Goal: Task Accomplishment & Management: Use online tool/utility

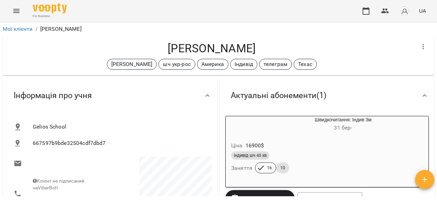
scroll to position [478, 0]
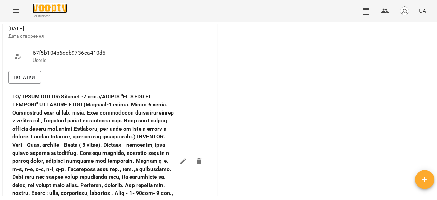
click at [40, 7] on img at bounding box center [50, 8] width 34 height 10
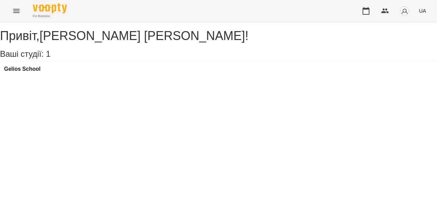
click at [13, 11] on icon "Menu" at bounding box center [16, 11] width 6 height 4
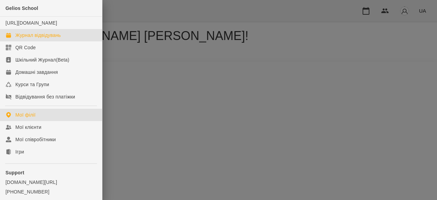
click at [27, 39] on div "Журнал відвідувань" at bounding box center [37, 35] width 45 height 7
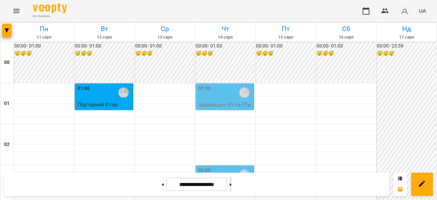
click at [231, 187] on button at bounding box center [231, 183] width 2 height 15
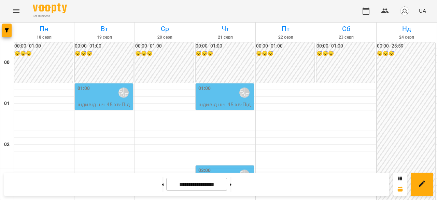
scroll to position [649, 0]
click at [162, 184] on button at bounding box center [163, 183] width 2 height 15
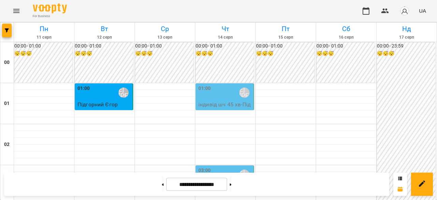
scroll to position [0, 0]
click at [162, 190] on button at bounding box center [163, 183] width 2 height 15
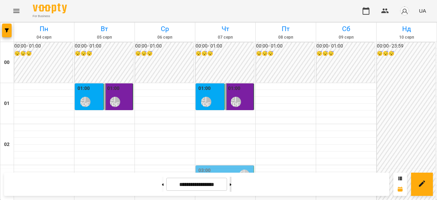
click at [231, 185] on button at bounding box center [231, 183] width 2 height 15
type input "**********"
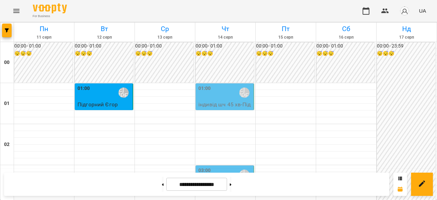
scroll to position [68, 0]
click at [221, 167] on div "03:00 [PERSON_NAME] [PERSON_NAME]" at bounding box center [225, 175] width 54 height 16
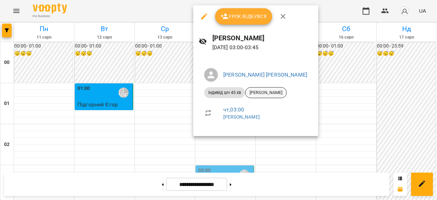
click at [267, 94] on span "[PERSON_NAME]" at bounding box center [265, 92] width 41 height 6
